Goal: Task Accomplishment & Management: Manage account settings

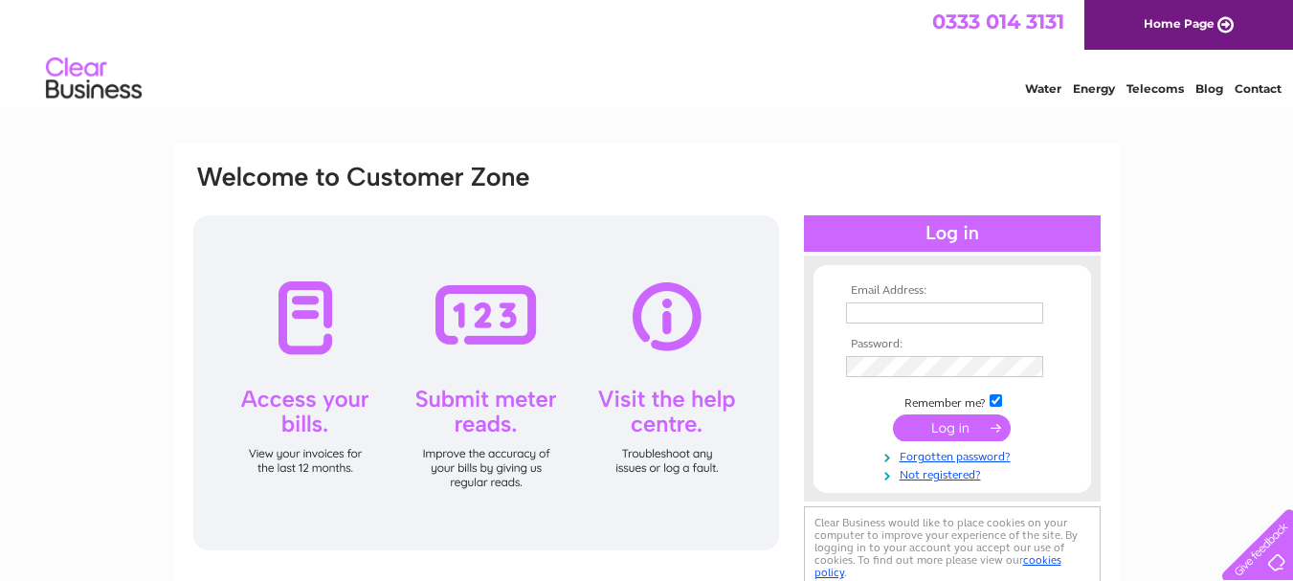
click at [866, 312] on input "text" at bounding box center [944, 312] width 197 height 21
type input "quantjenny@gmail.com"
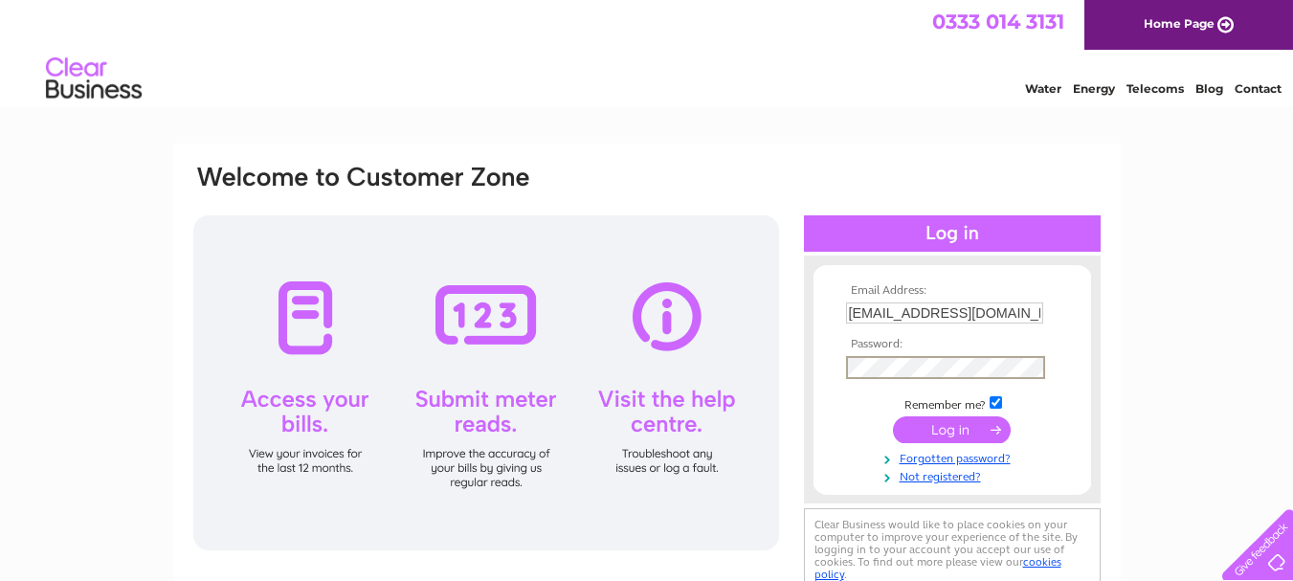
click at [893, 416] on input "submit" at bounding box center [952, 429] width 118 height 27
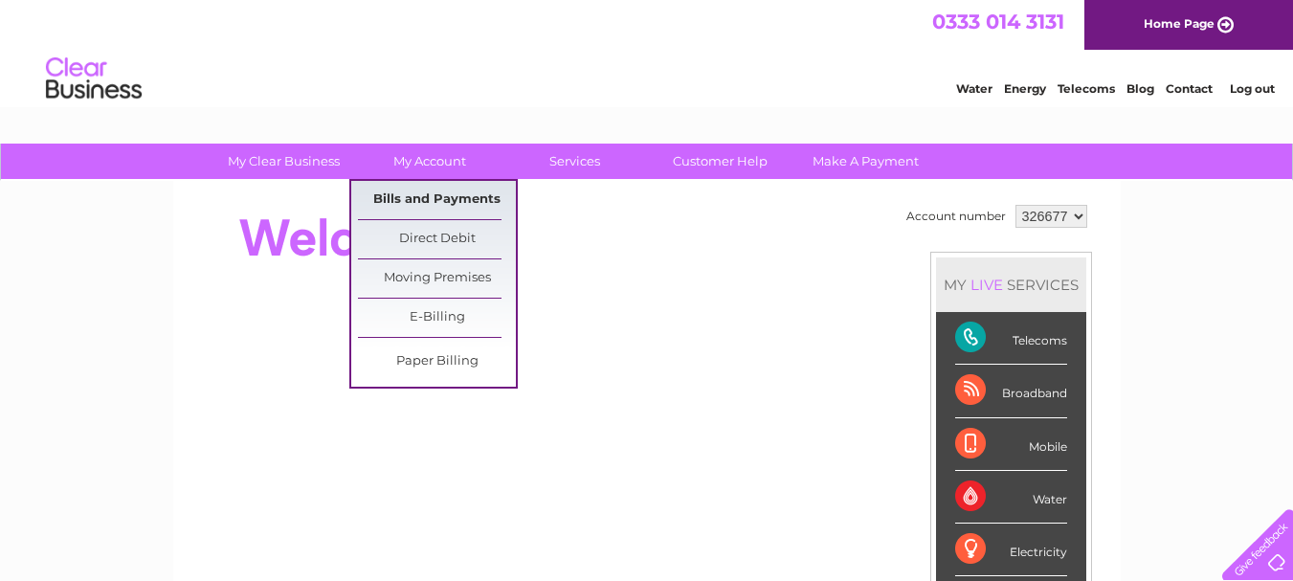
click at [452, 192] on link "Bills and Payments" at bounding box center [437, 200] width 158 height 38
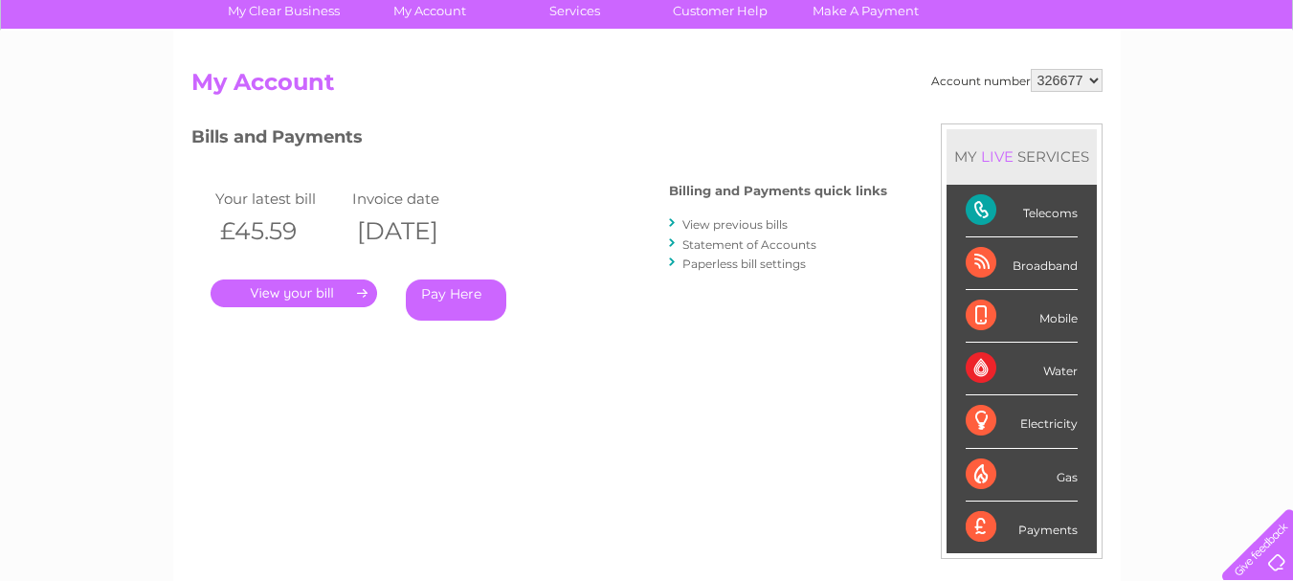
scroll to position [191, 0]
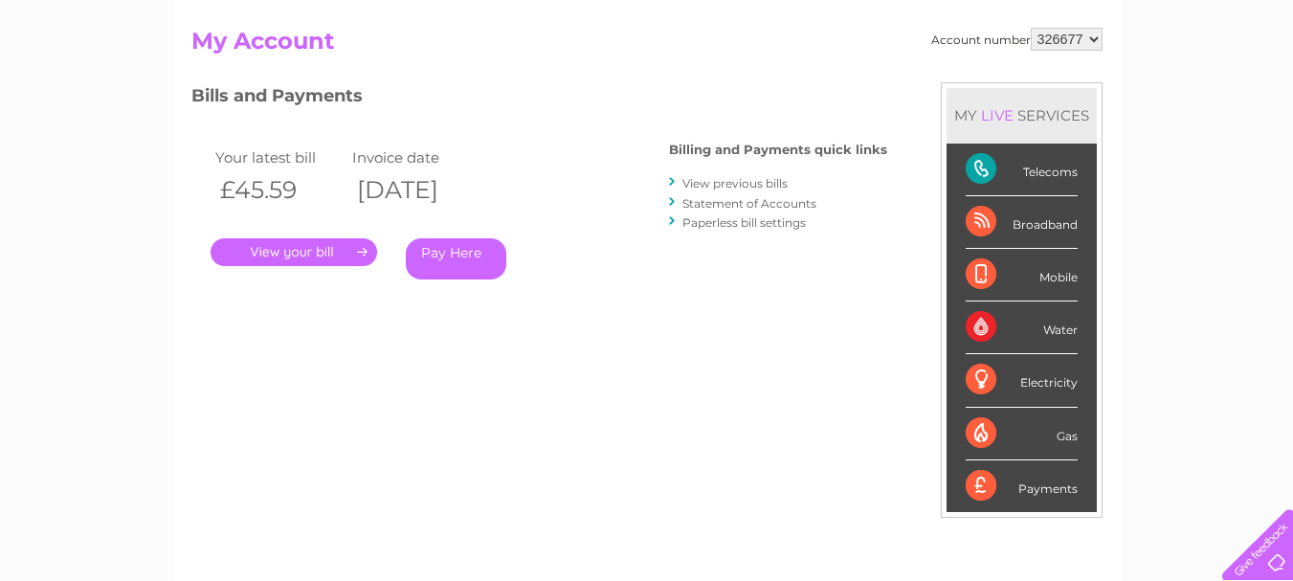
click at [741, 187] on link "View previous bills" at bounding box center [734, 183] width 105 height 14
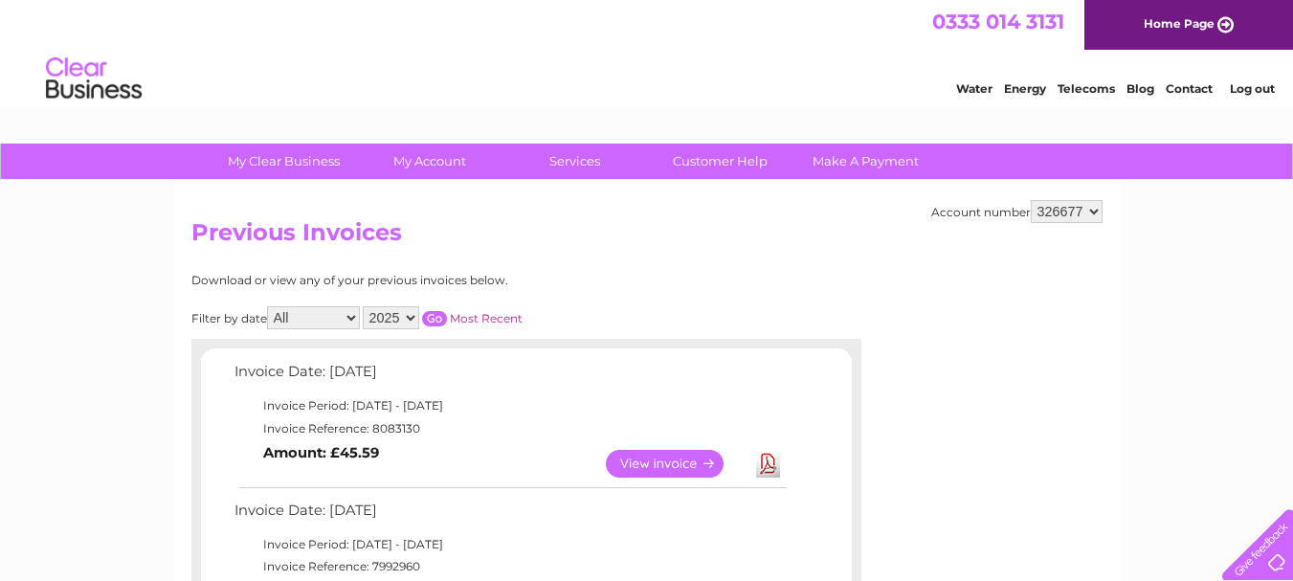
click at [351, 315] on select "All January February March April May June July August September October Novembe…" at bounding box center [313, 317] width 93 height 23
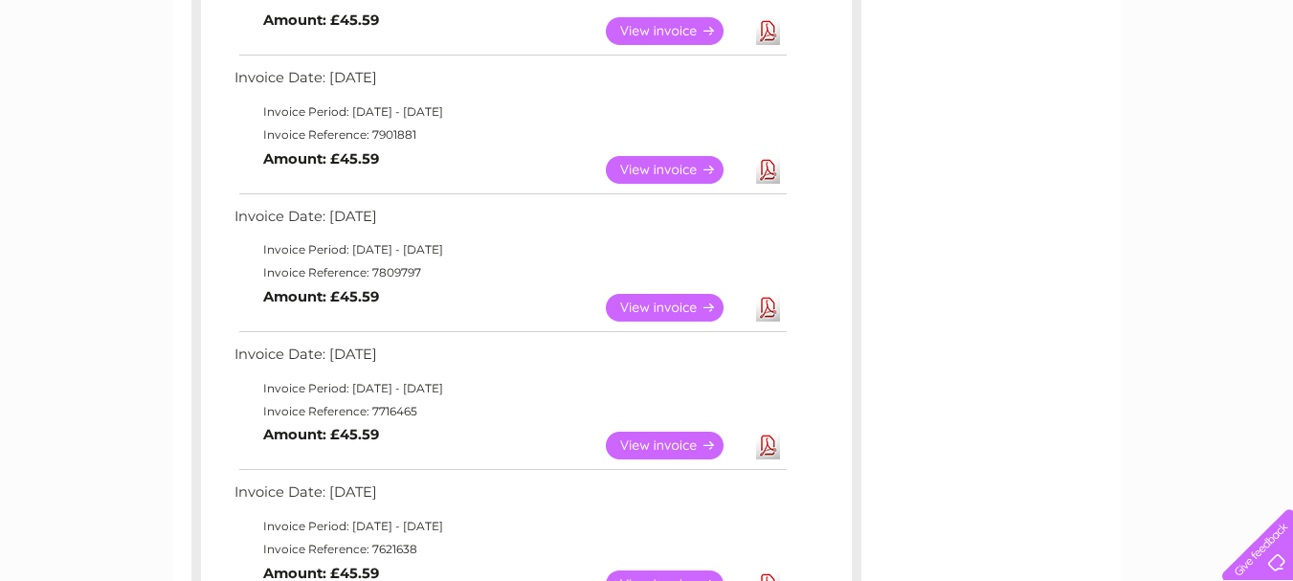
scroll to position [574, 0]
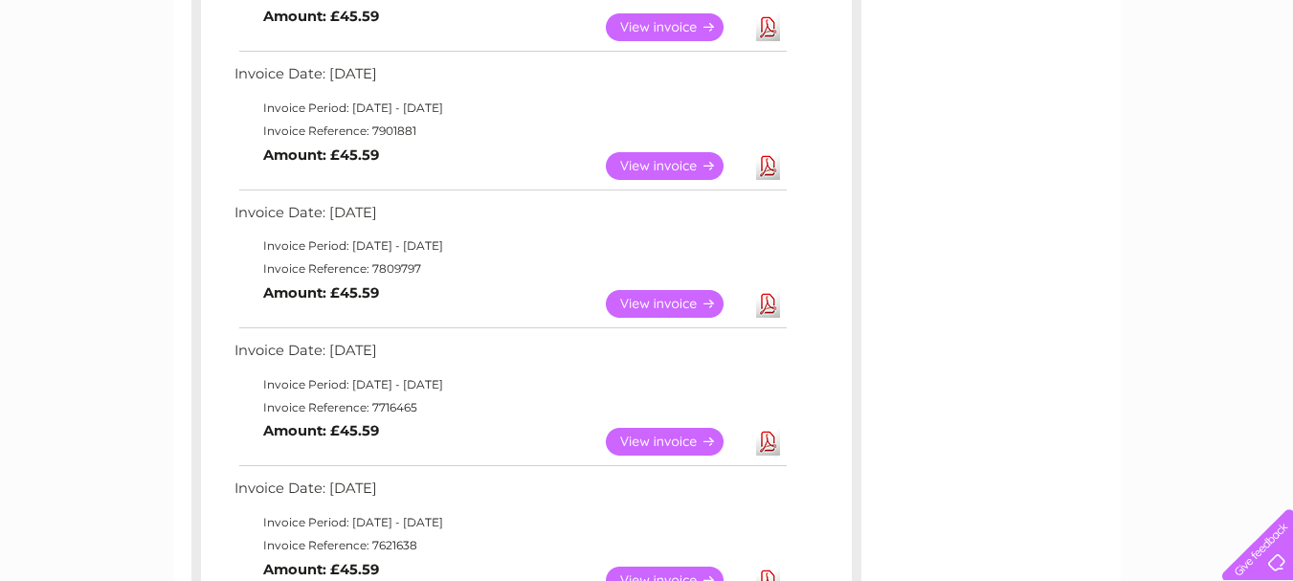
click at [650, 301] on link "View" at bounding box center [676, 304] width 141 height 28
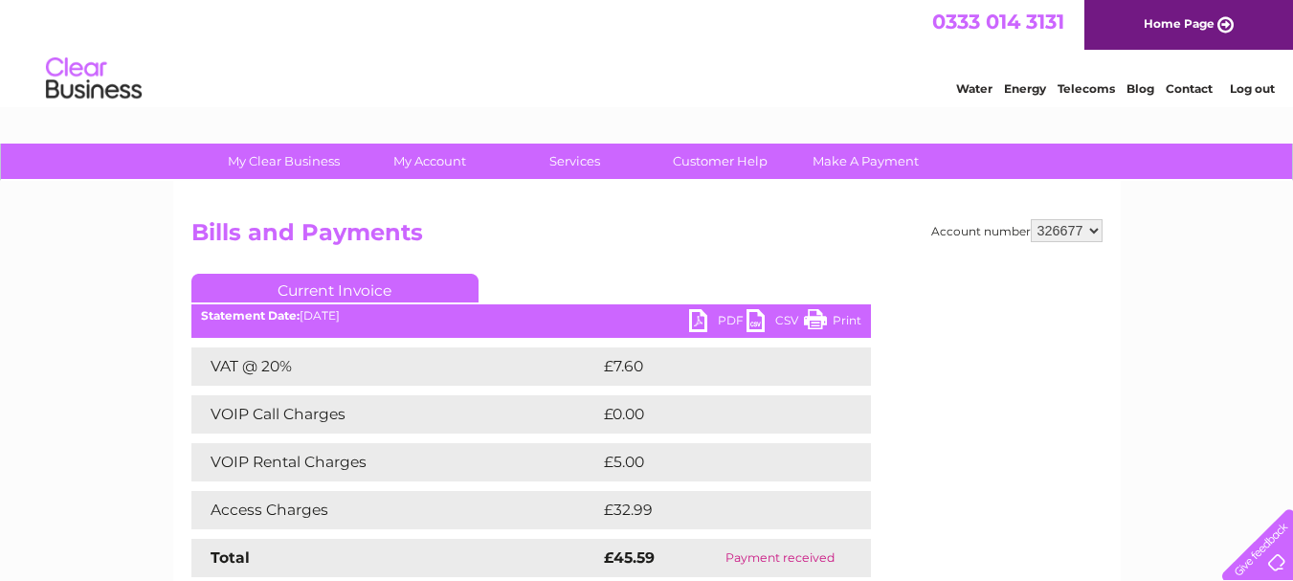
click at [854, 317] on link "Print" at bounding box center [832, 323] width 57 height 28
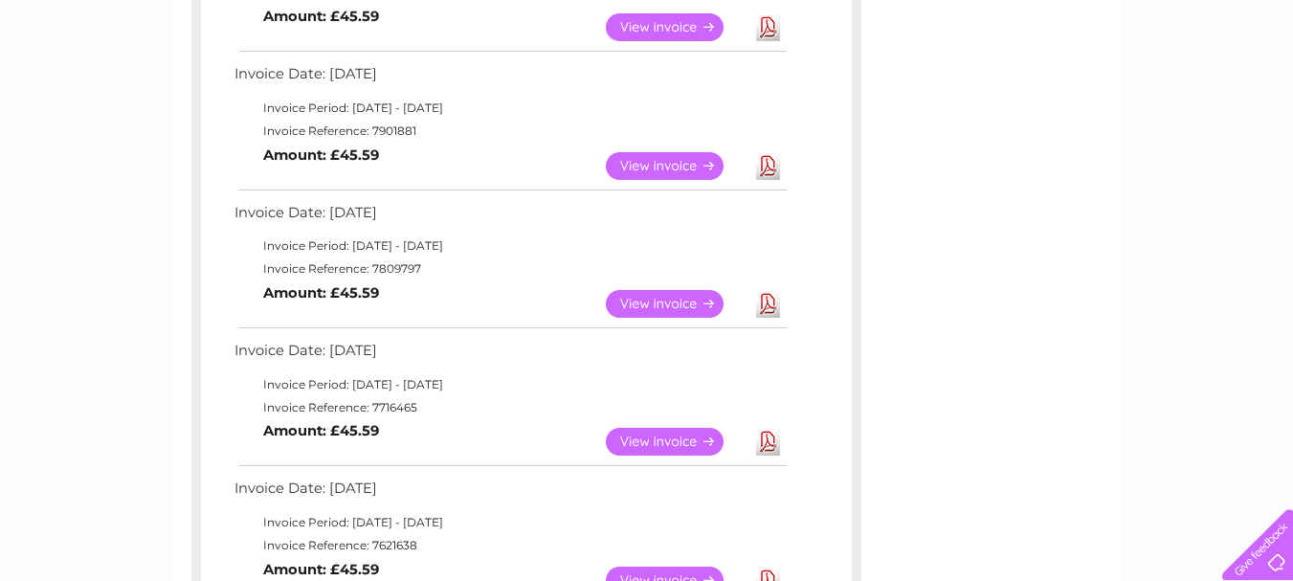
click at [654, 159] on link "View" at bounding box center [676, 166] width 141 height 28
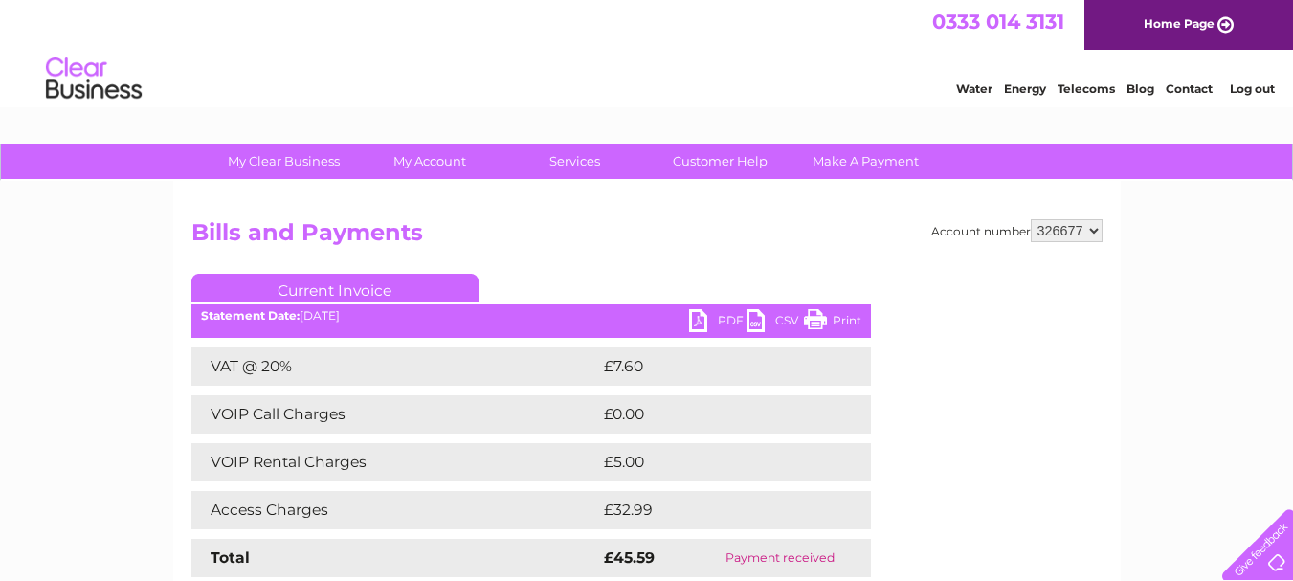
click at [704, 321] on link "PDF" at bounding box center [717, 323] width 57 height 28
click at [848, 318] on link "Print" at bounding box center [832, 323] width 57 height 28
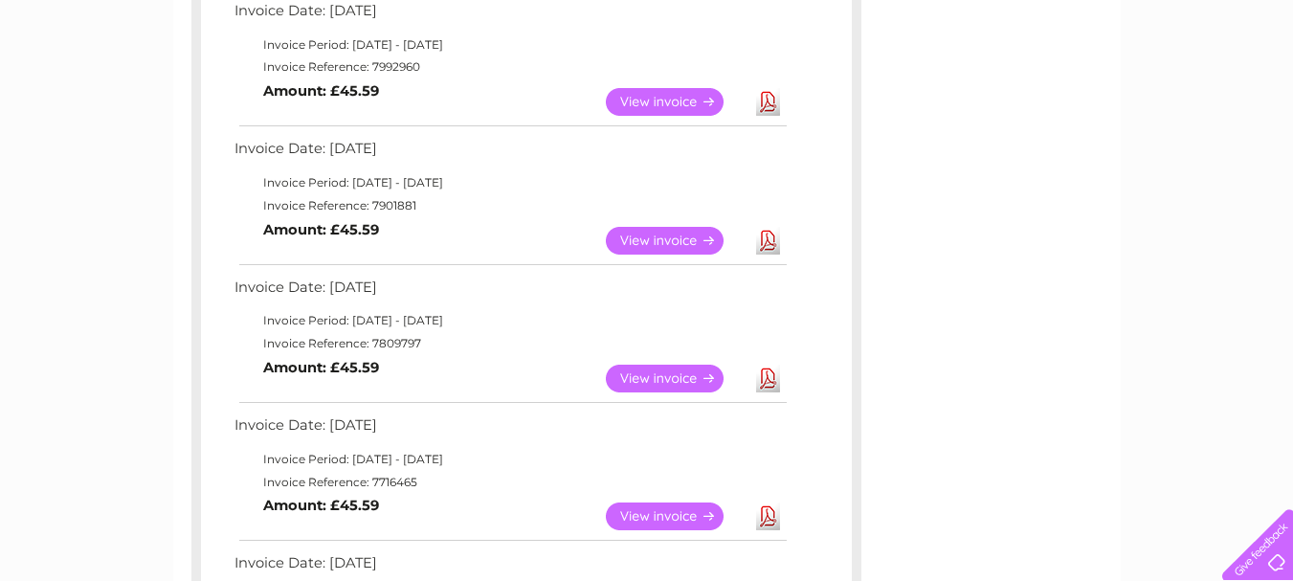
scroll to position [383, 0]
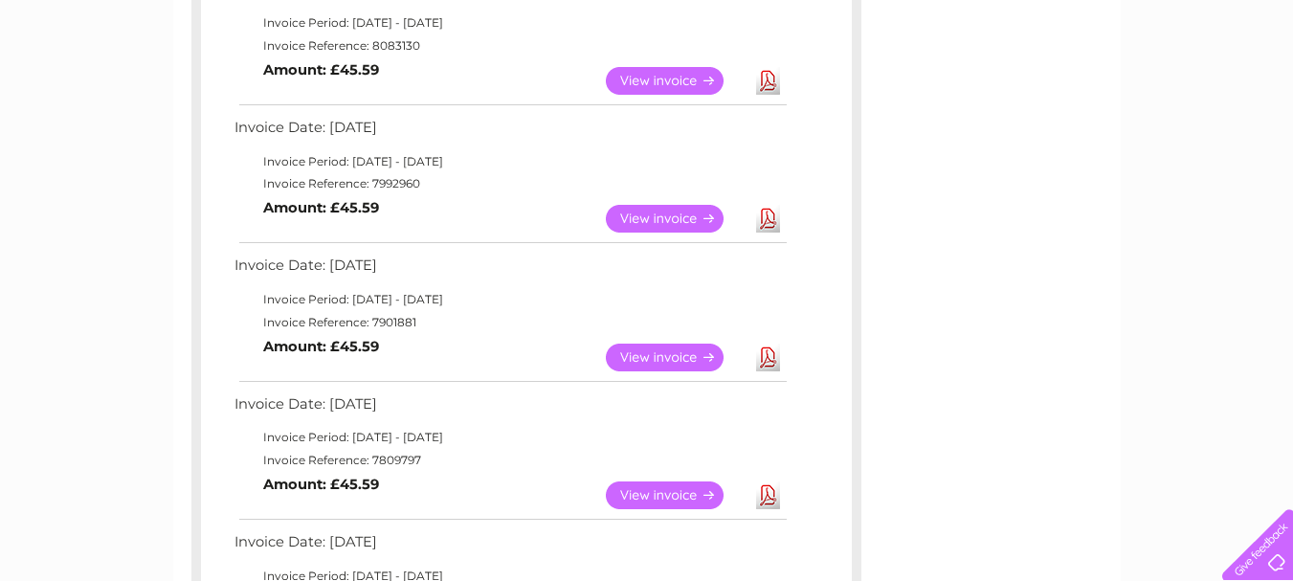
click at [652, 215] on link "View" at bounding box center [676, 219] width 141 height 28
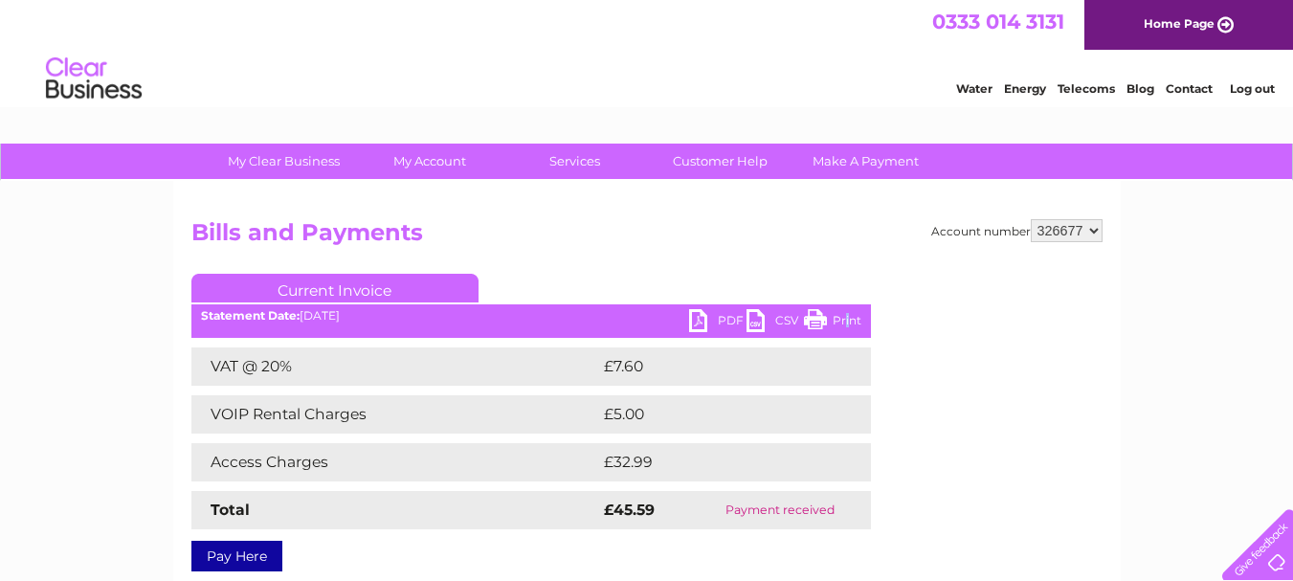
click at [850, 323] on link "Print" at bounding box center [832, 323] width 57 height 28
click at [1251, 90] on link "Log out" at bounding box center [1252, 88] width 45 height 14
